Goal: Task Accomplishment & Management: Use online tool/utility

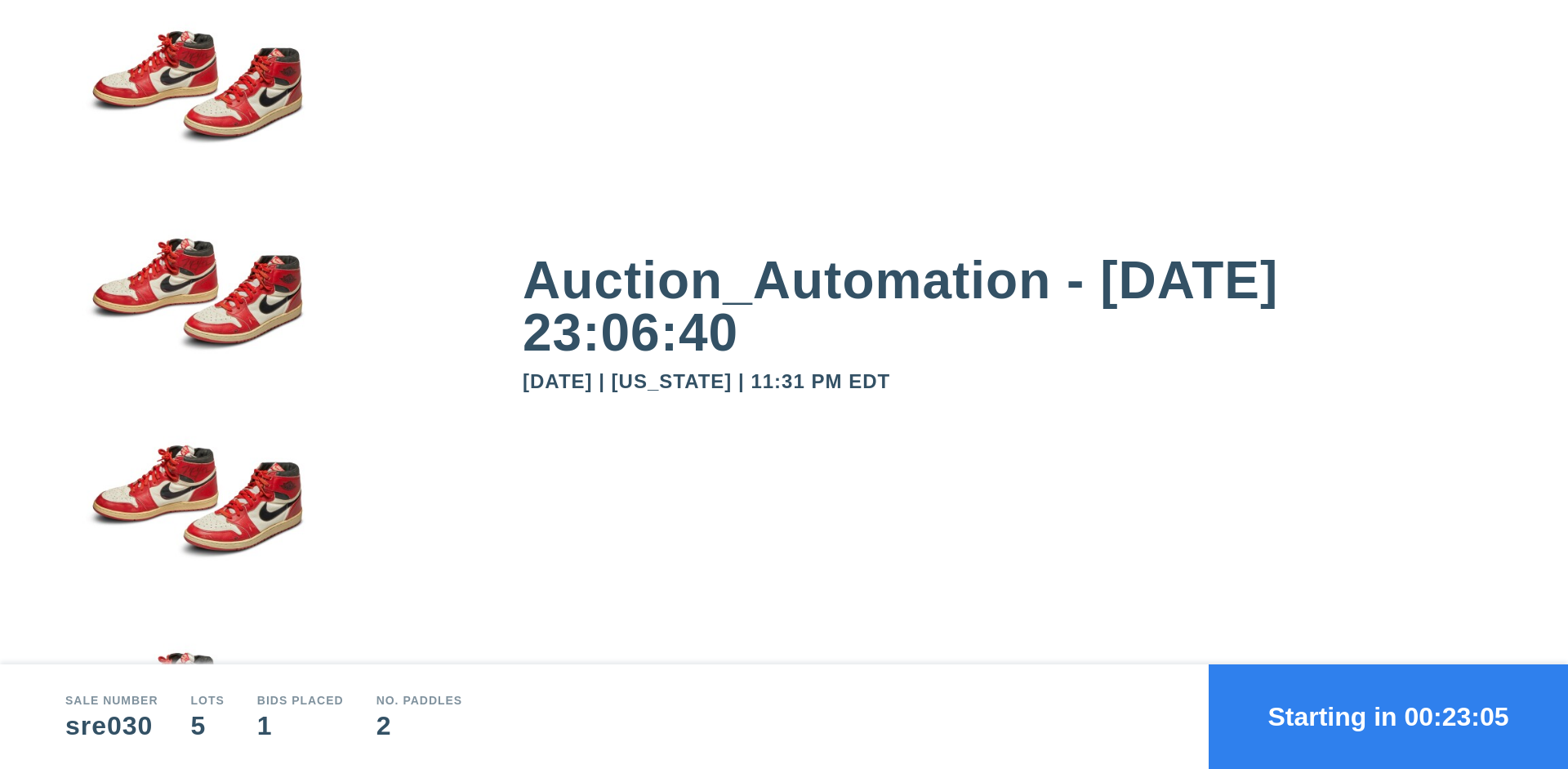
click at [1388, 716] on button "Starting in 00:23:05" at bounding box center [1388, 716] width 359 height 105
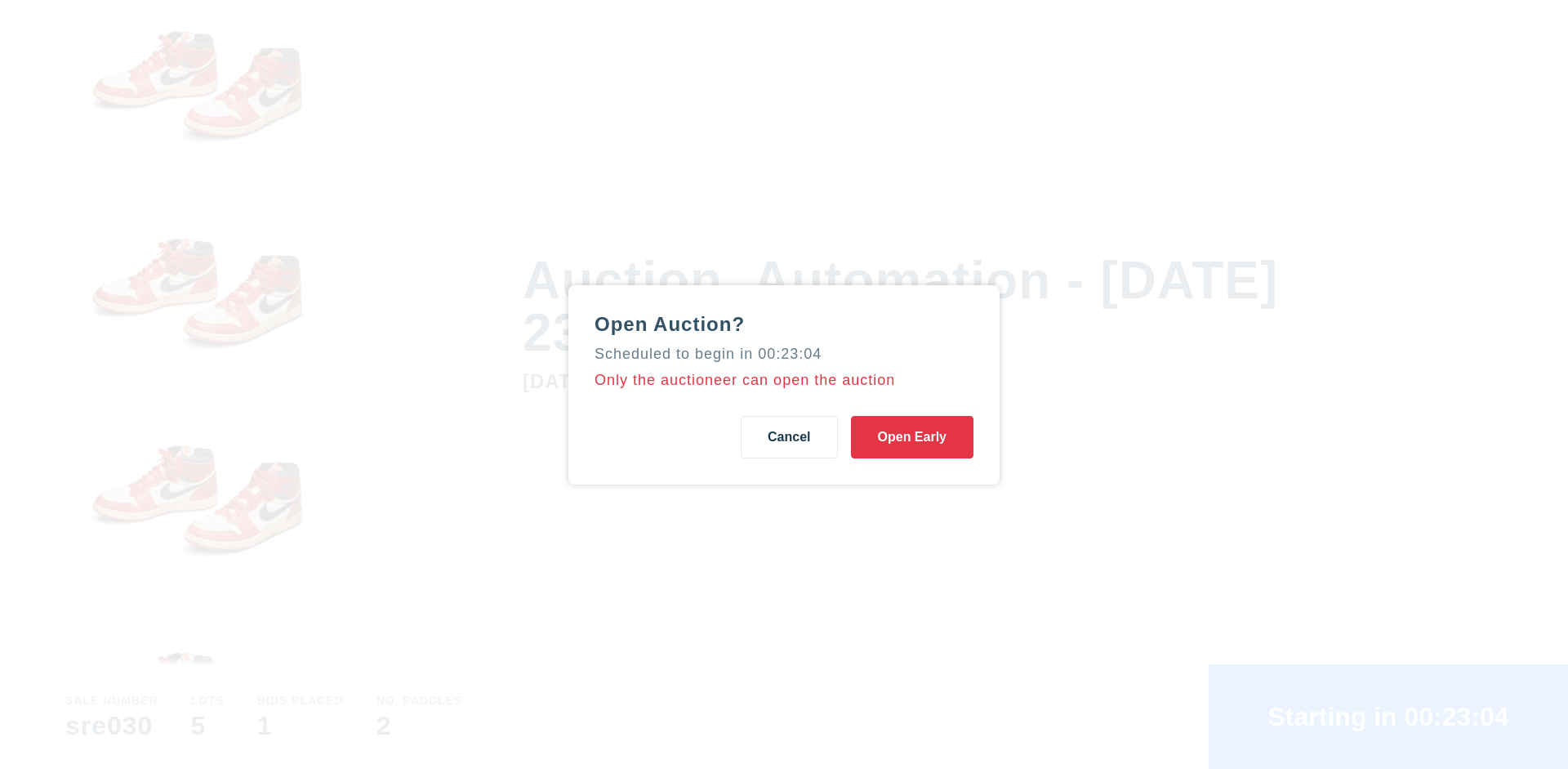
click at [912, 436] on button "Open Early" at bounding box center [912, 437] width 123 height 42
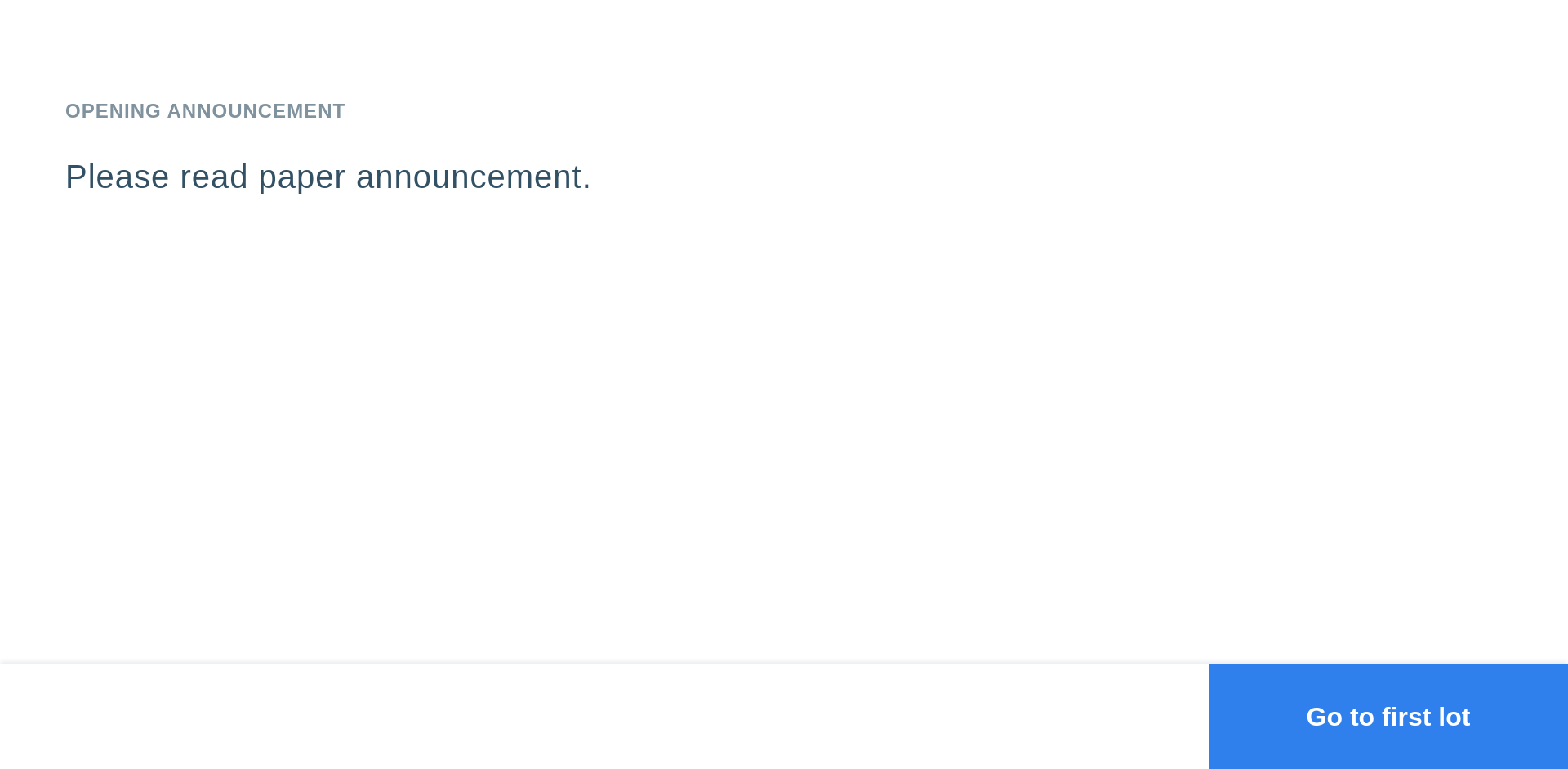
click at [1388, 716] on button "Go to first lot" at bounding box center [1388, 716] width 359 height 105
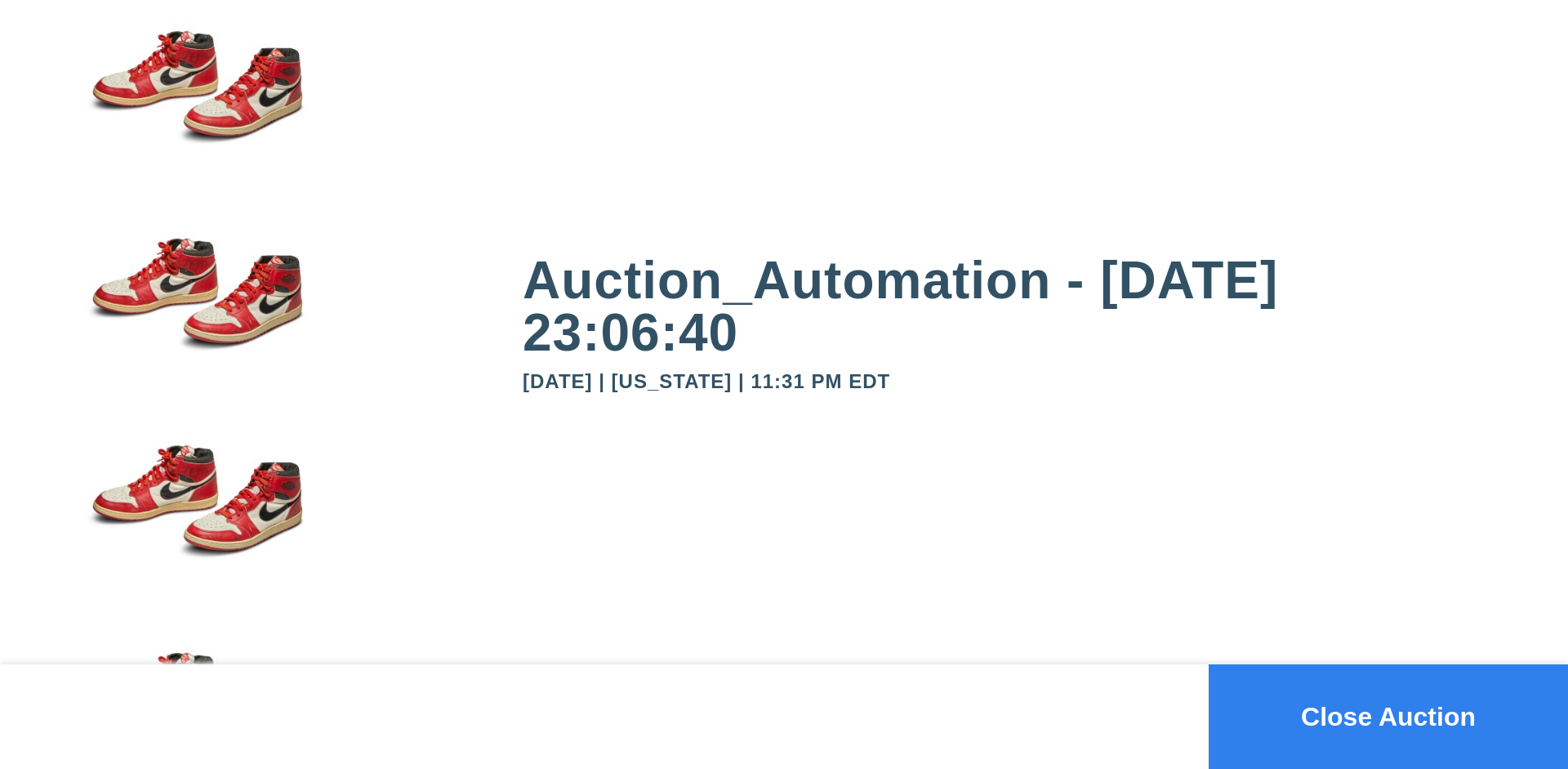
click at [1388, 716] on button "Close Auction" at bounding box center [1388, 716] width 359 height 105
